Goal: Subscribe to service/newsletter

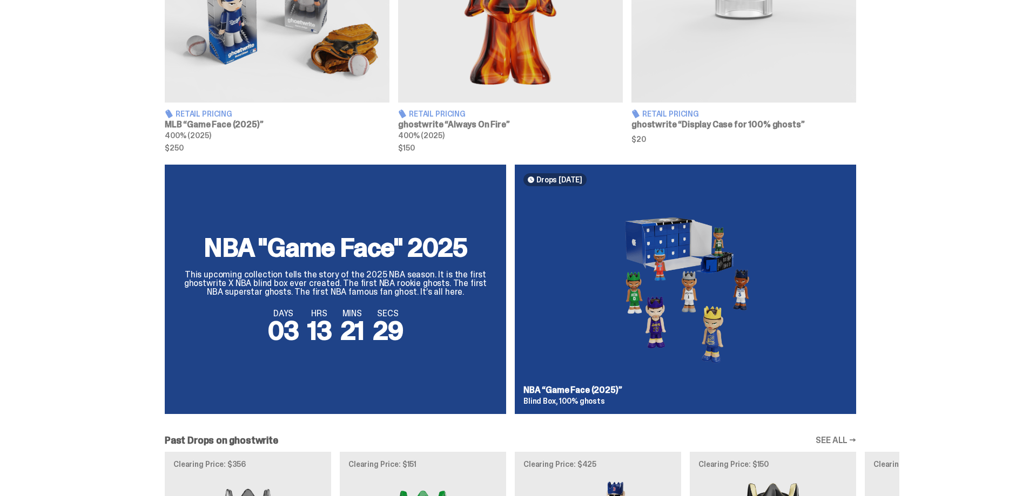
scroll to position [599, 0]
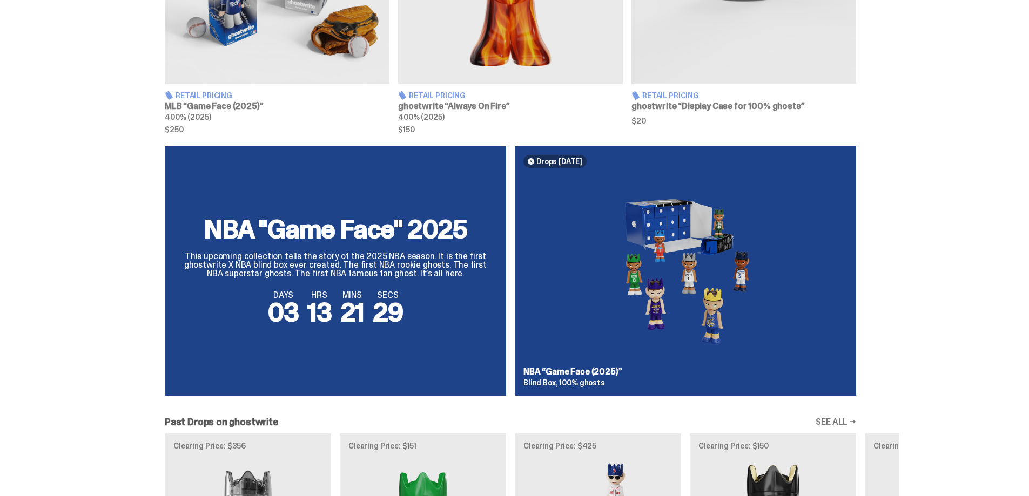
click at [374, 321] on div "NBA "Game Face" 2025 This upcoming collection tells the story of the 2025 NBA s…" at bounding box center [511, 275] width 778 height 258
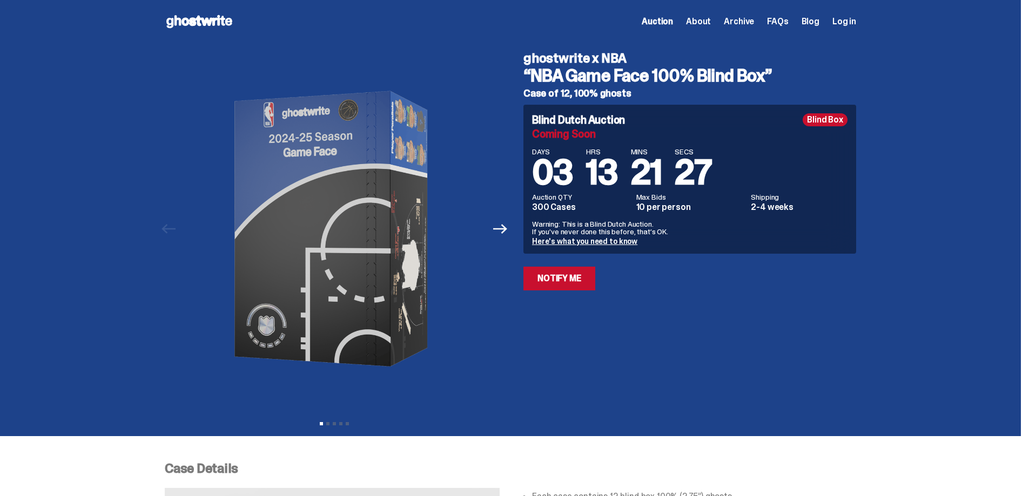
click at [572, 273] on link "Notify Me" at bounding box center [560, 279] width 72 height 24
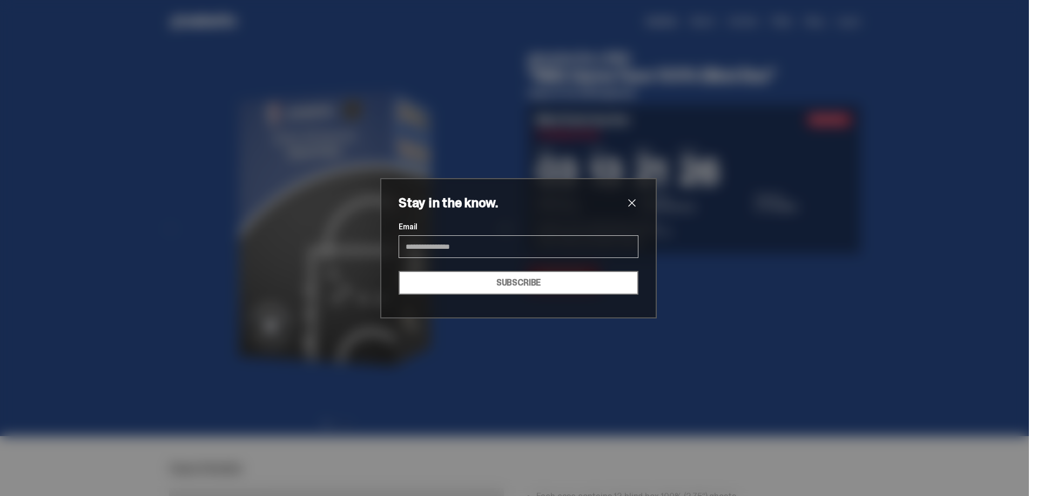
click at [475, 251] on input "Email" at bounding box center [519, 247] width 240 height 23
type input "**********"
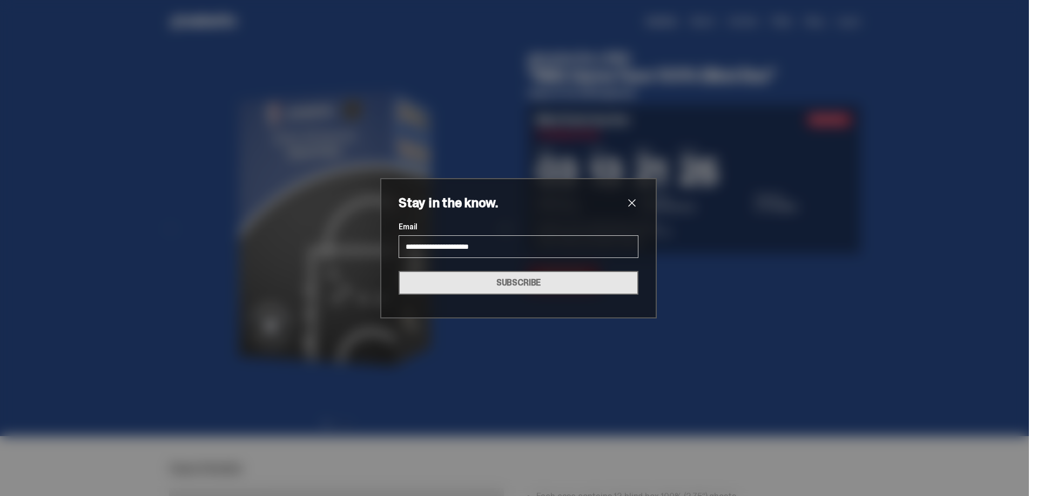
click at [527, 288] on button "SUBSCRIBE" at bounding box center [519, 283] width 240 height 24
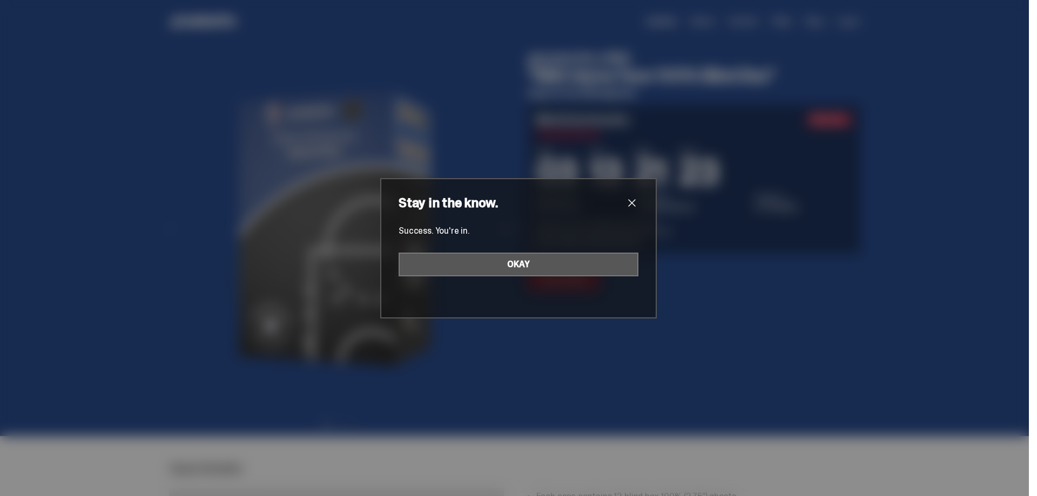
click at [516, 264] on button "OKAY" at bounding box center [519, 265] width 240 height 24
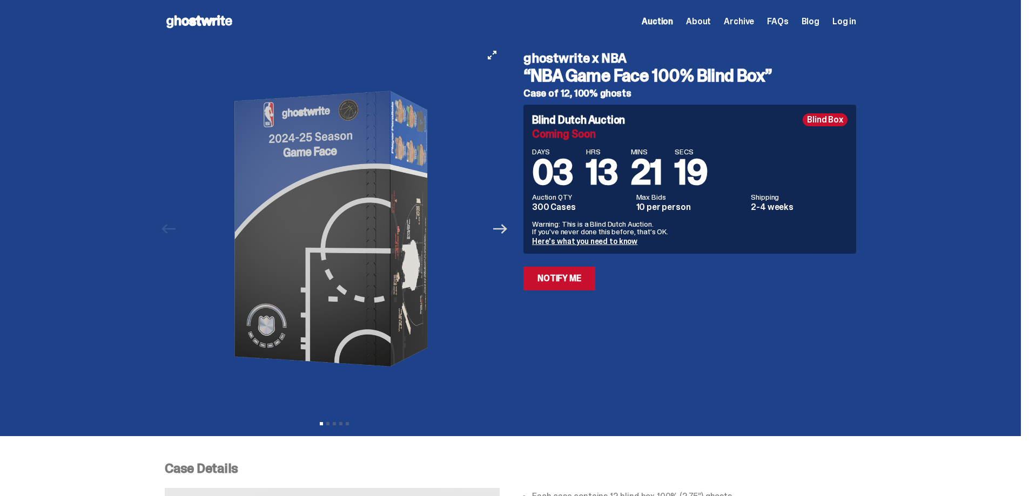
click at [507, 230] on icon "Next" at bounding box center [500, 229] width 14 height 10
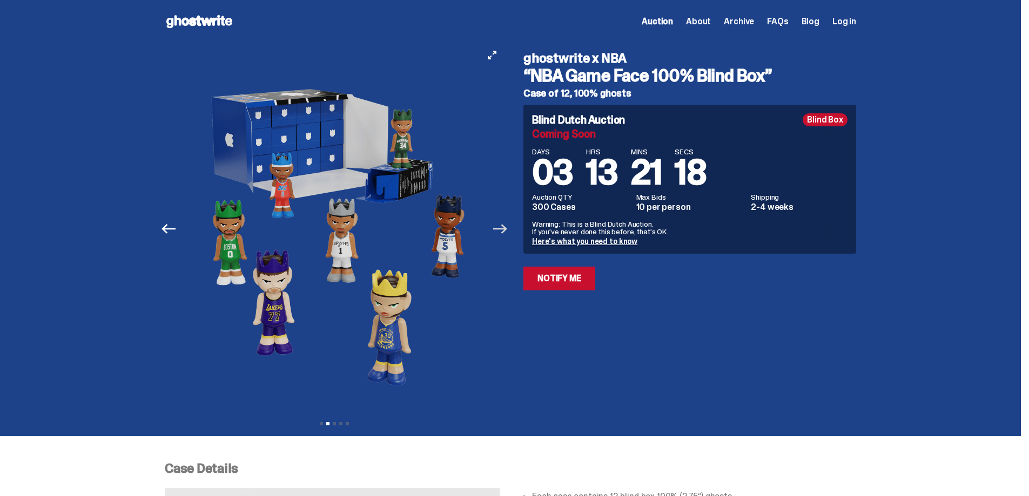
click at [507, 230] on icon "Next" at bounding box center [500, 229] width 14 height 10
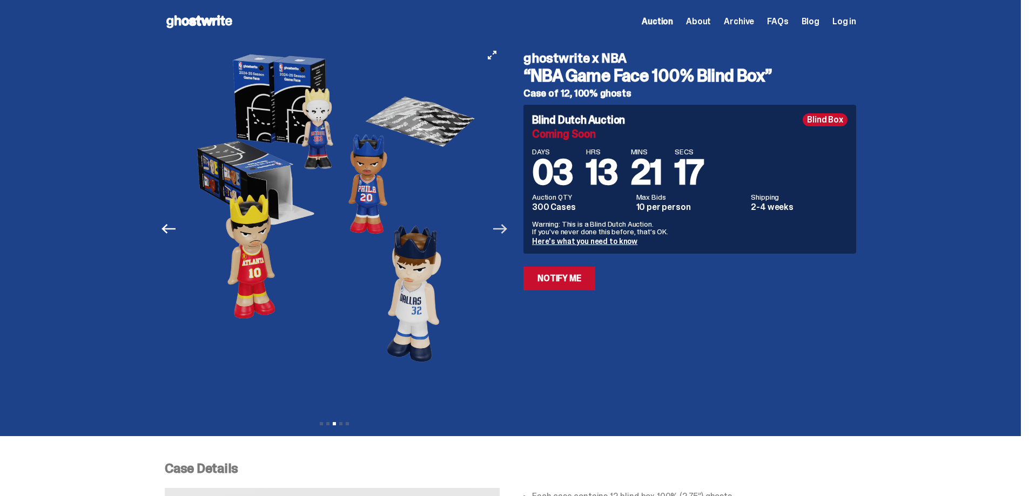
click at [507, 229] on icon "Next" at bounding box center [500, 229] width 14 height 10
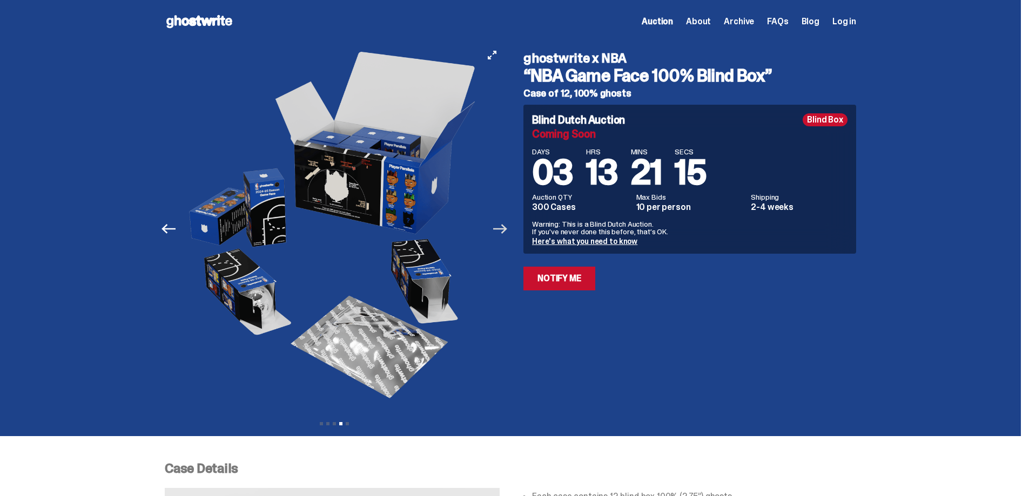
click at [507, 229] on icon "Next" at bounding box center [500, 229] width 14 height 10
